Goal: Task Accomplishment & Management: Manage account settings

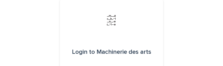
drag, startPoint x: 187, startPoint y: 65, endPoint x: 189, endPoint y: 116, distance: 50.8
click at [189, 66] on html "Login to Machinerie des arts Email Password Log in Forgot your password? Reset …" at bounding box center [111, 33] width 223 height 66
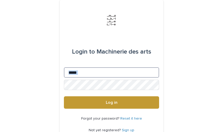
click at [84, 66] on input "Email" at bounding box center [111, 72] width 95 height 10
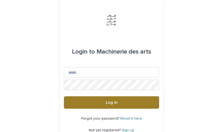
click at [109, 66] on span "Log in" at bounding box center [112, 102] width 12 height 4
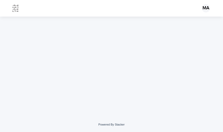
click at [156, 77] on div at bounding box center [112, 61] width 218 height 88
